Goal: Task Accomplishment & Management: Manage account settings

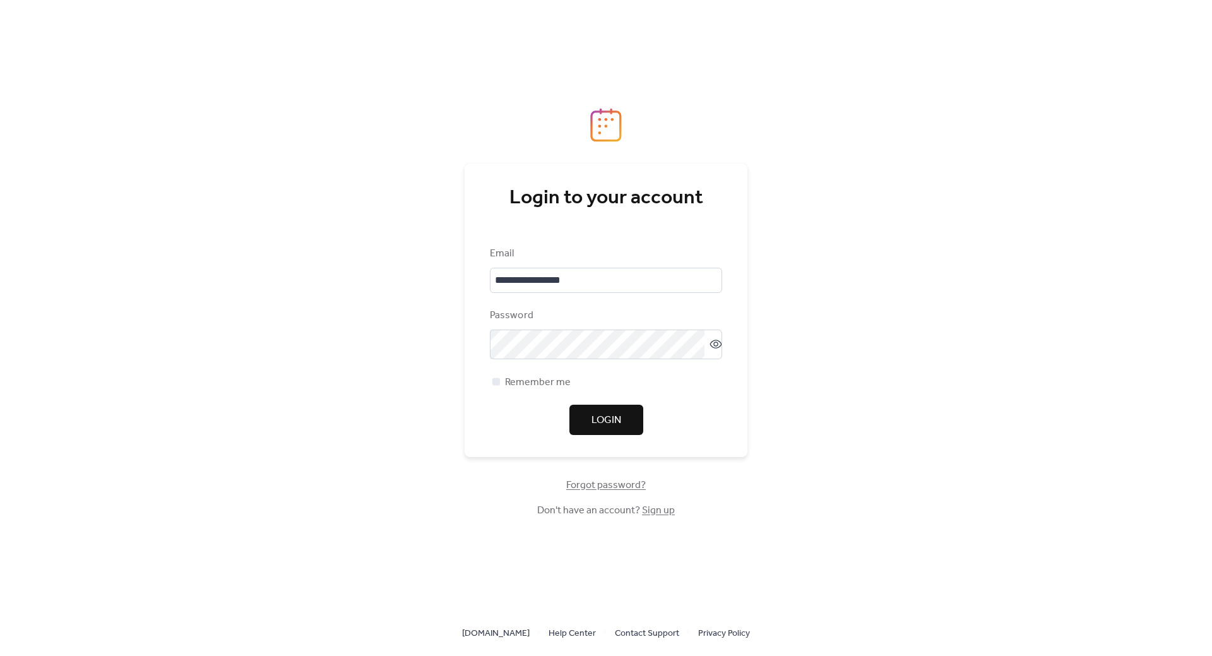
click at [611, 424] on span "Login" at bounding box center [606, 420] width 30 height 15
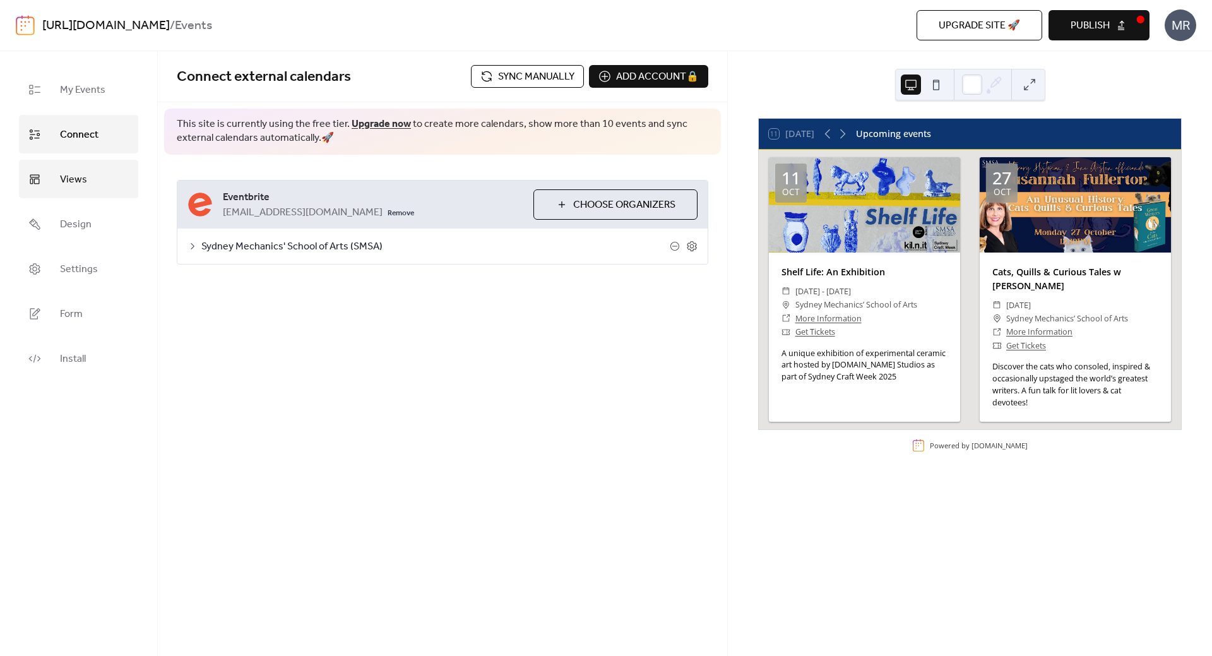
click at [59, 184] on link "Views" at bounding box center [78, 179] width 119 height 39
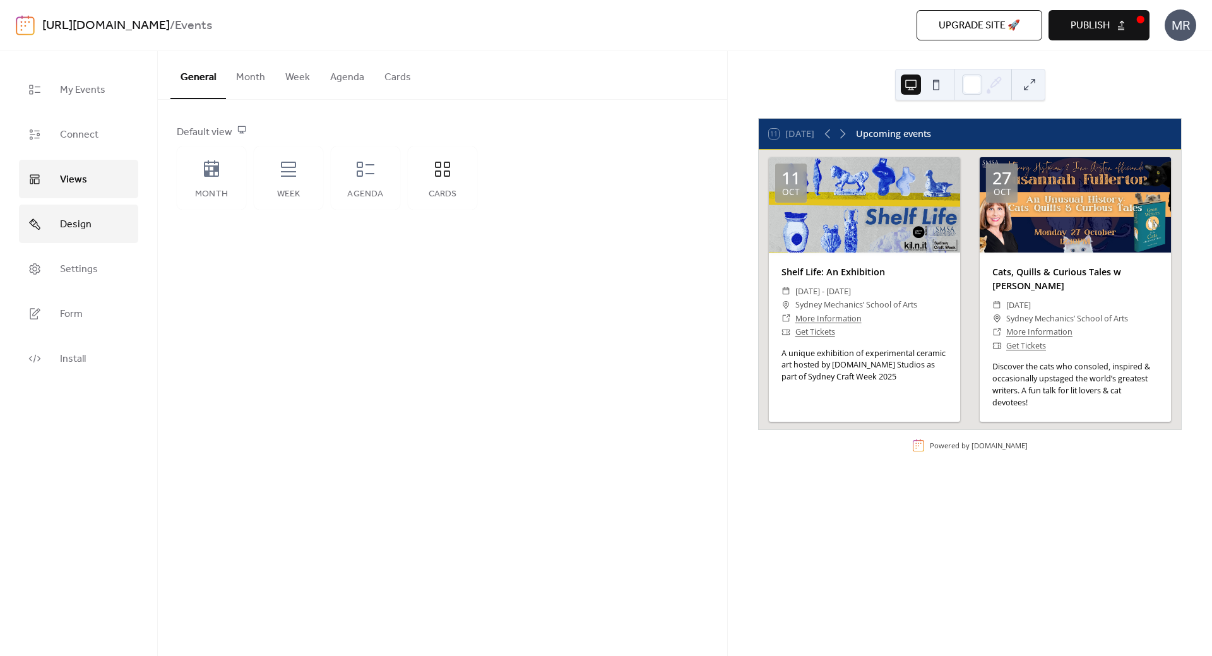
click at [67, 218] on span "Design" at bounding box center [76, 225] width 32 height 20
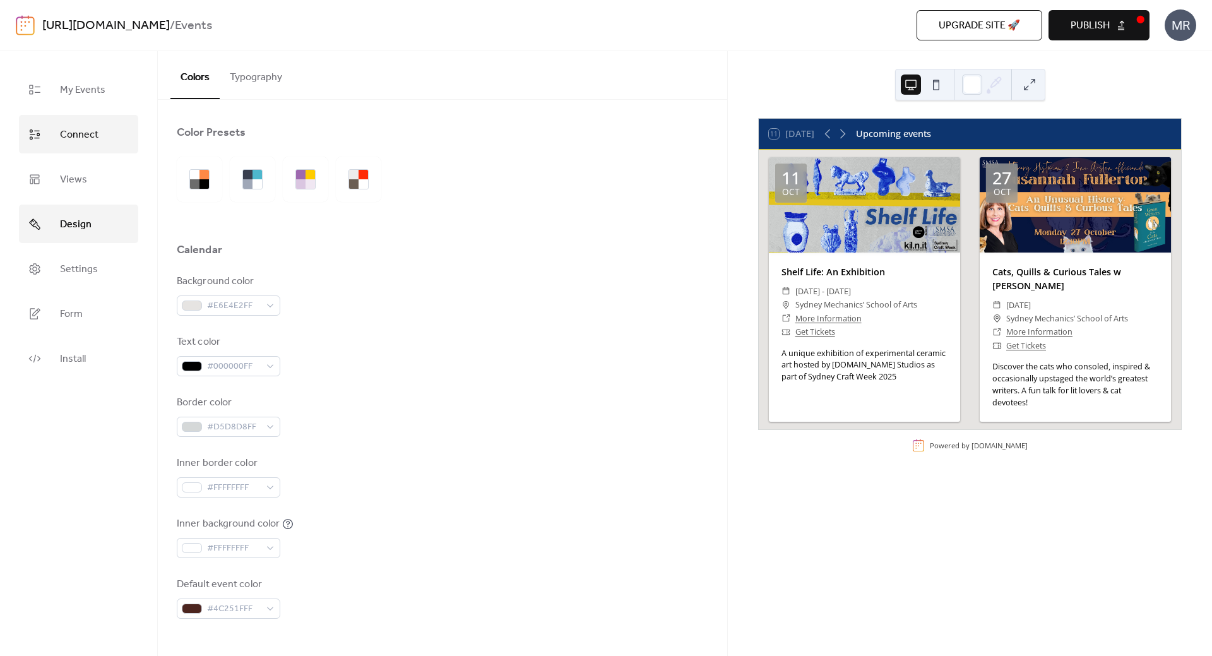
drag, startPoint x: 62, startPoint y: 156, endPoint x: 63, endPoint y: 147, distance: 8.9
click at [62, 155] on ul "My Events Connect Views Design Settings Form Install" at bounding box center [78, 223] width 119 height 307
click at [65, 136] on span "Connect" at bounding box center [79, 135] width 39 height 20
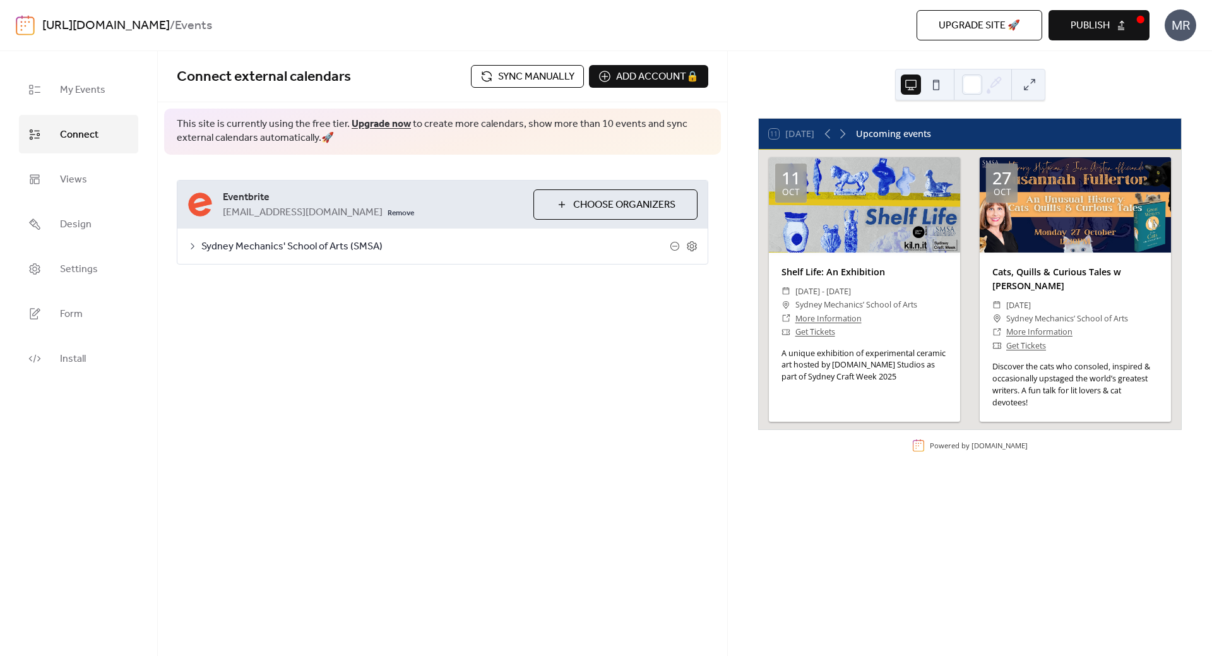
click at [488, 75] on button "Sync manually" at bounding box center [527, 76] width 113 height 23
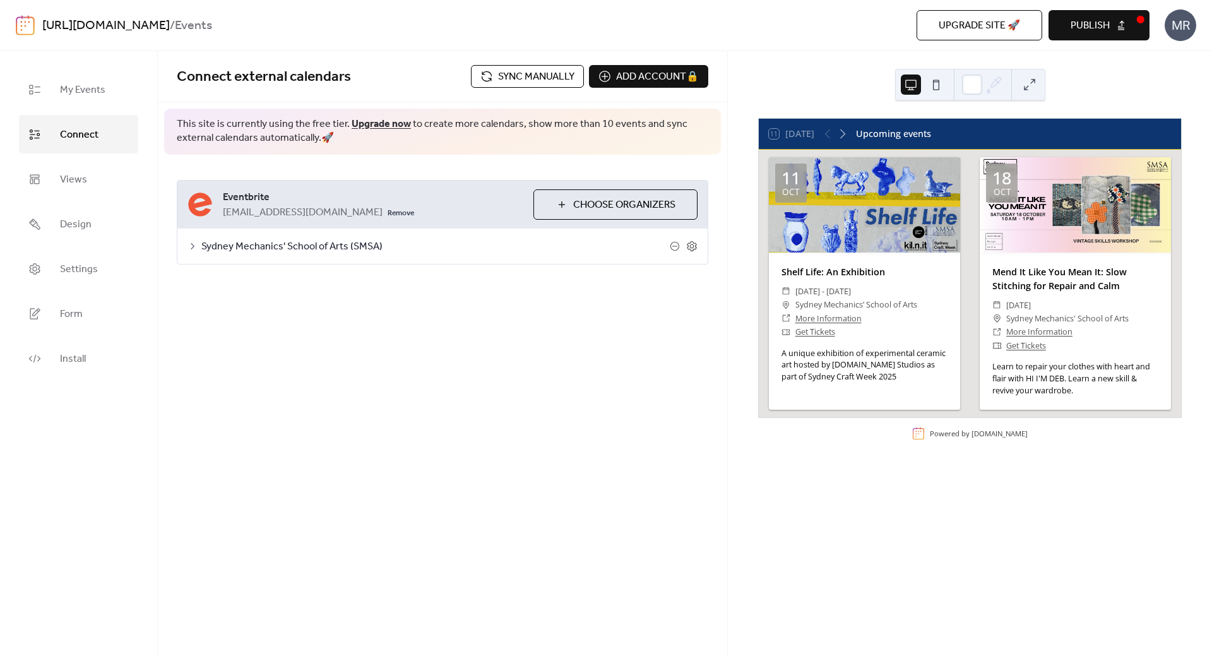
click at [713, 35] on div "Upgrade site 🚀 Preview Publish" at bounding box center [858, 25] width 581 height 30
click at [508, 78] on span "Sync manually" at bounding box center [536, 76] width 76 height 15
click at [848, 133] on icon at bounding box center [842, 133] width 15 height 15
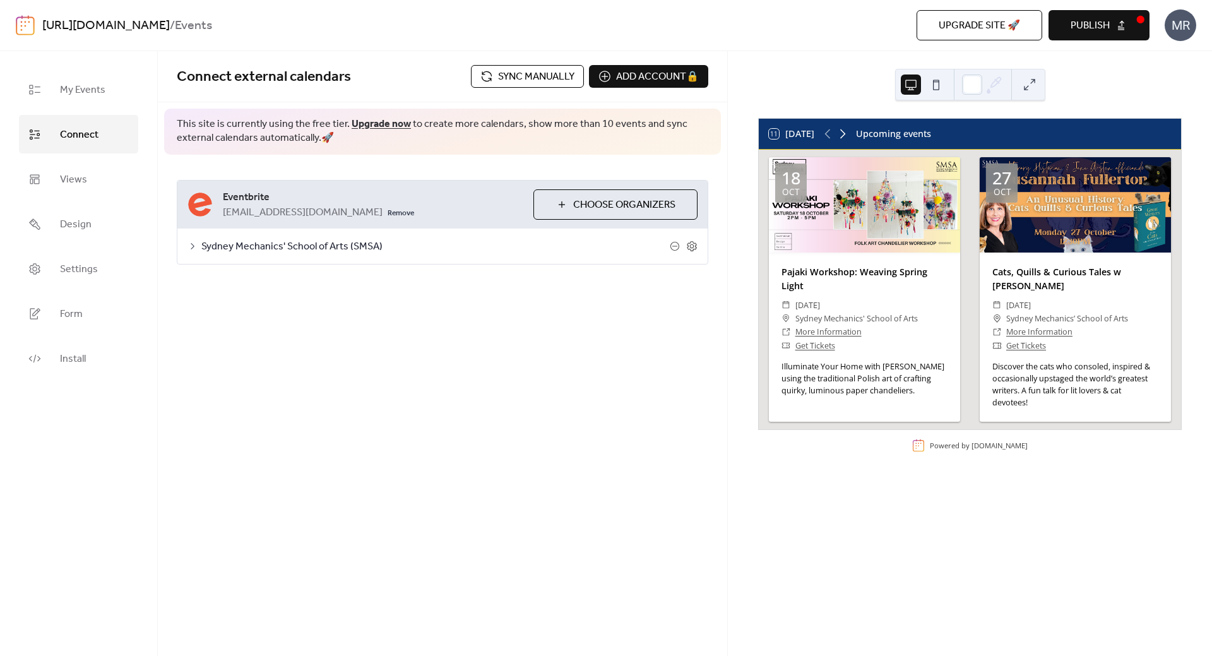
click at [847, 133] on icon at bounding box center [842, 133] width 15 height 15
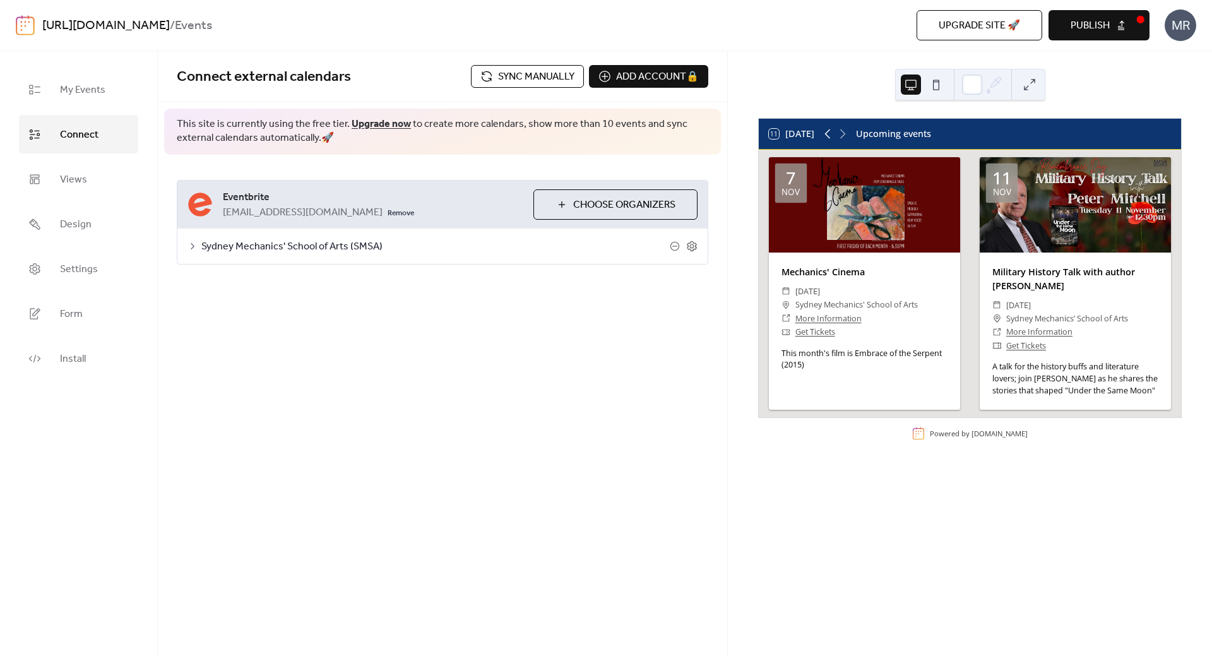
click at [831, 133] on icon at bounding box center [827, 133] width 15 height 15
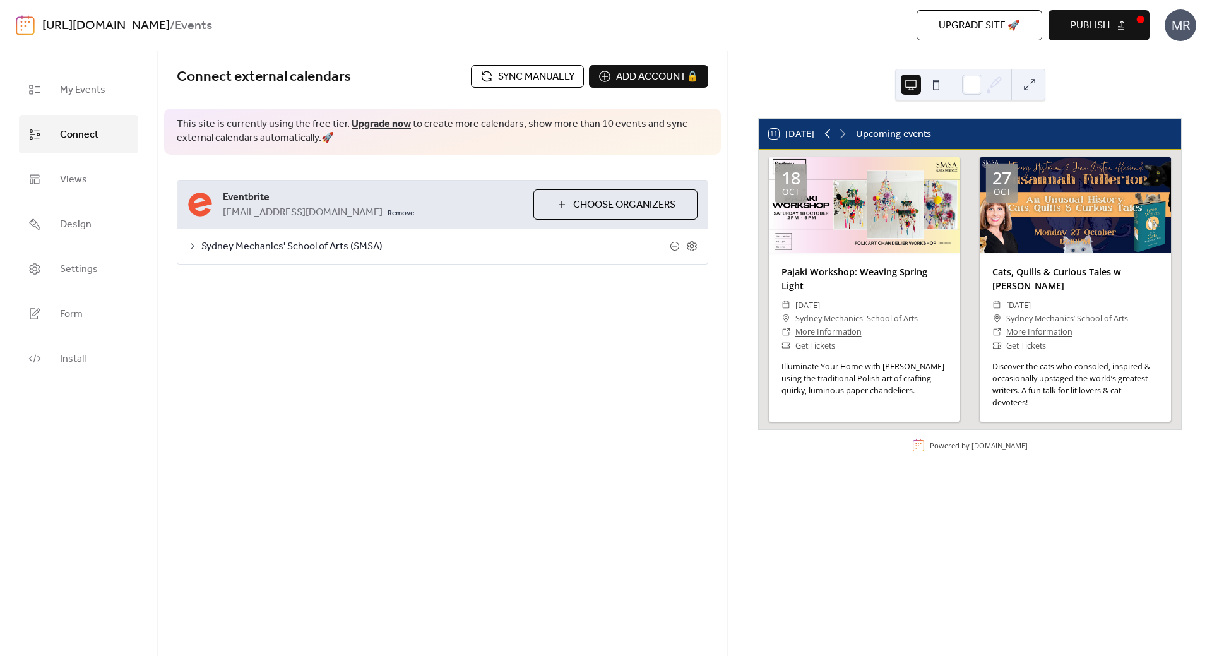
click at [831, 133] on icon at bounding box center [827, 133] width 15 height 15
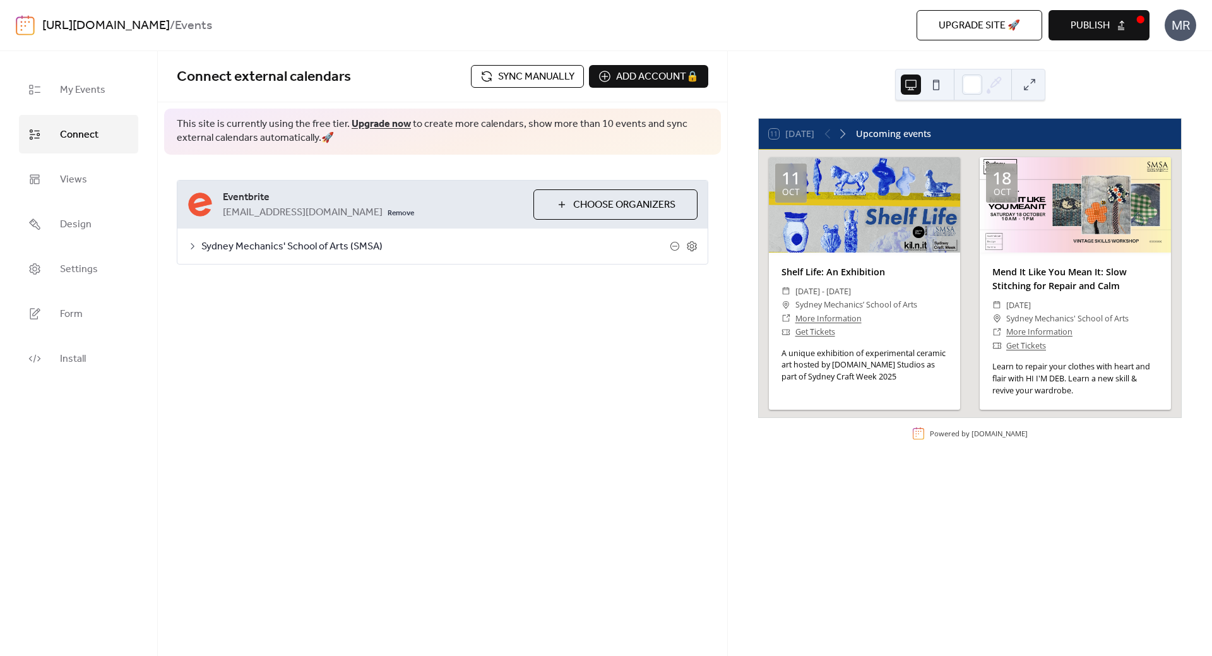
click at [1173, 79] on div "11 [DATE] Upcoming events [DATE] Shelf Life: An Exhibition ​ [DATE] - [DATE] ​ …" at bounding box center [970, 353] width 484 height 605
click at [1129, 31] on button "Publish" at bounding box center [1098, 25] width 101 height 30
